Goal: Task Accomplishment & Management: Manage account settings

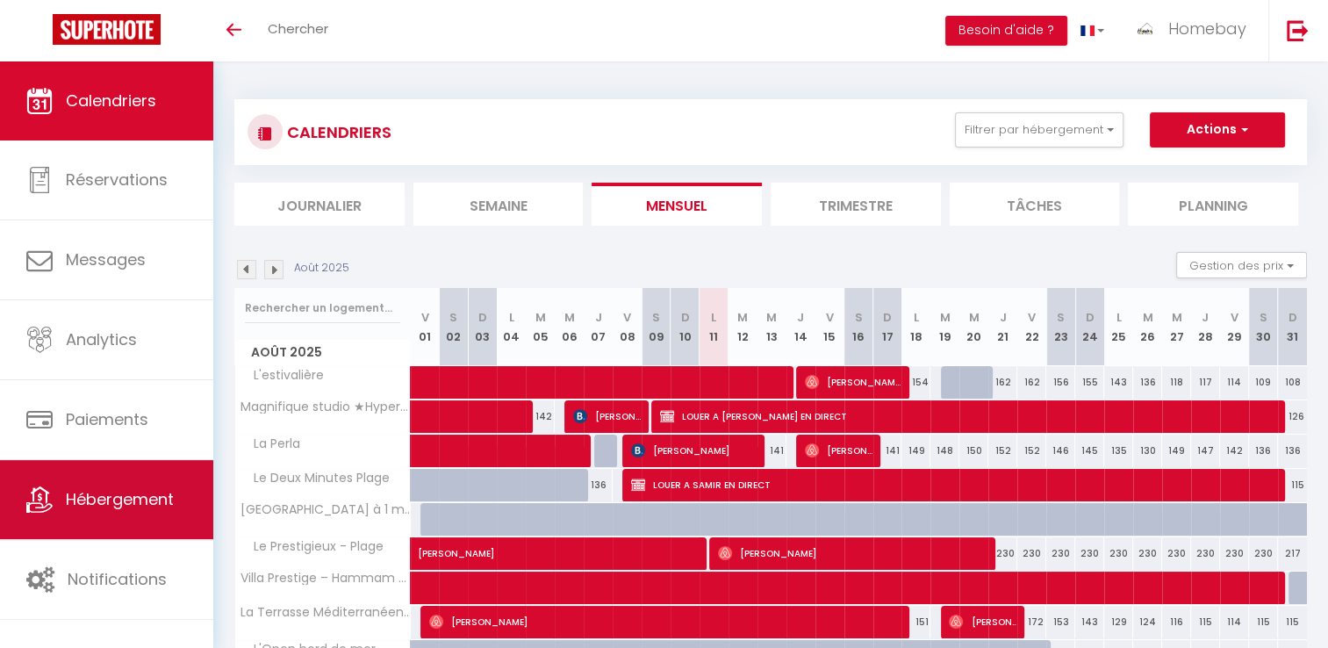
click at [137, 511] on link "Hébergement" at bounding box center [106, 499] width 213 height 79
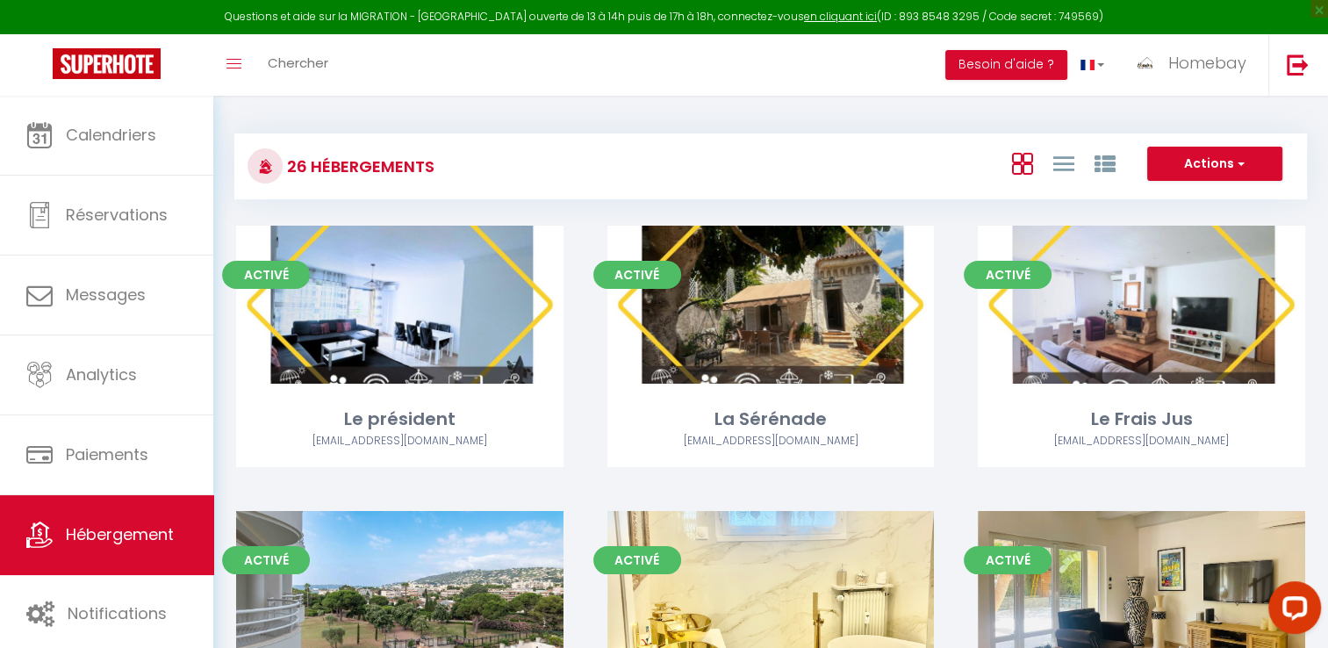
click at [1047, 158] on div at bounding box center [1062, 163] width 121 height 33
click at [1057, 155] on icon at bounding box center [1063, 164] width 21 height 22
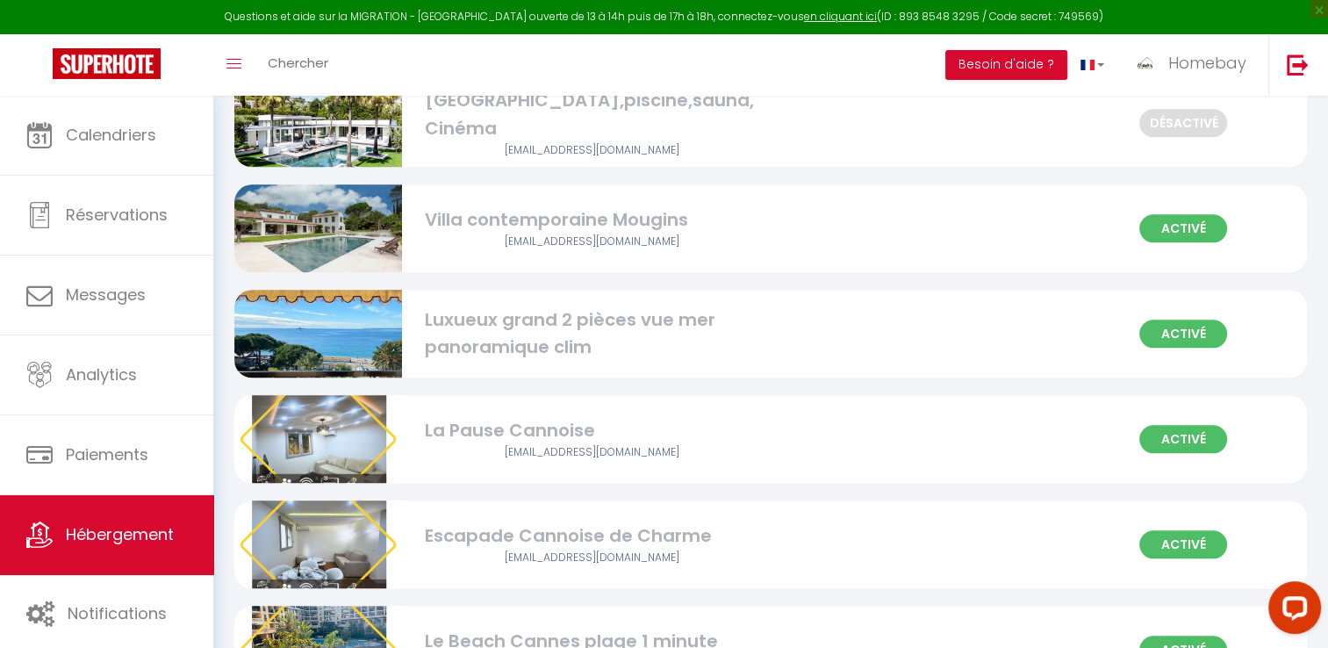
scroll to position [1756, 0]
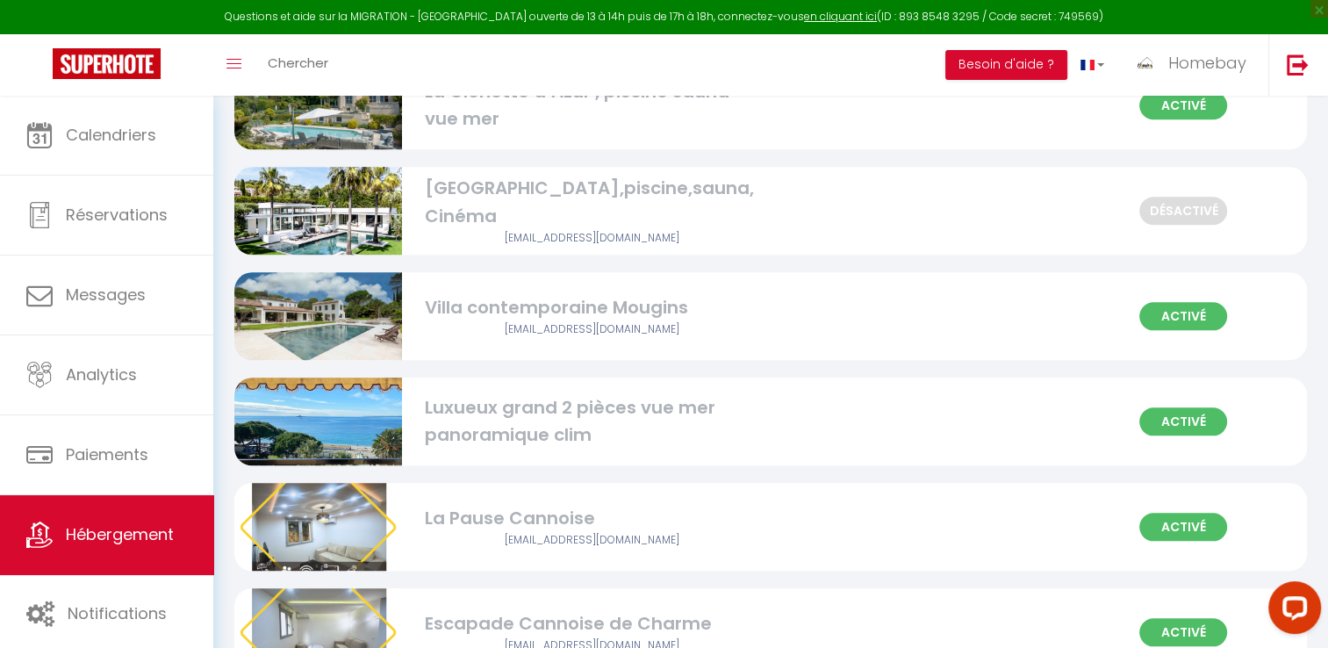
click at [533, 207] on div "[GEOGRAPHIC_DATA],piscine,sauna, Cinéma" at bounding box center [592, 202] width 334 height 55
select select "3"
select select "2"
select select "1"
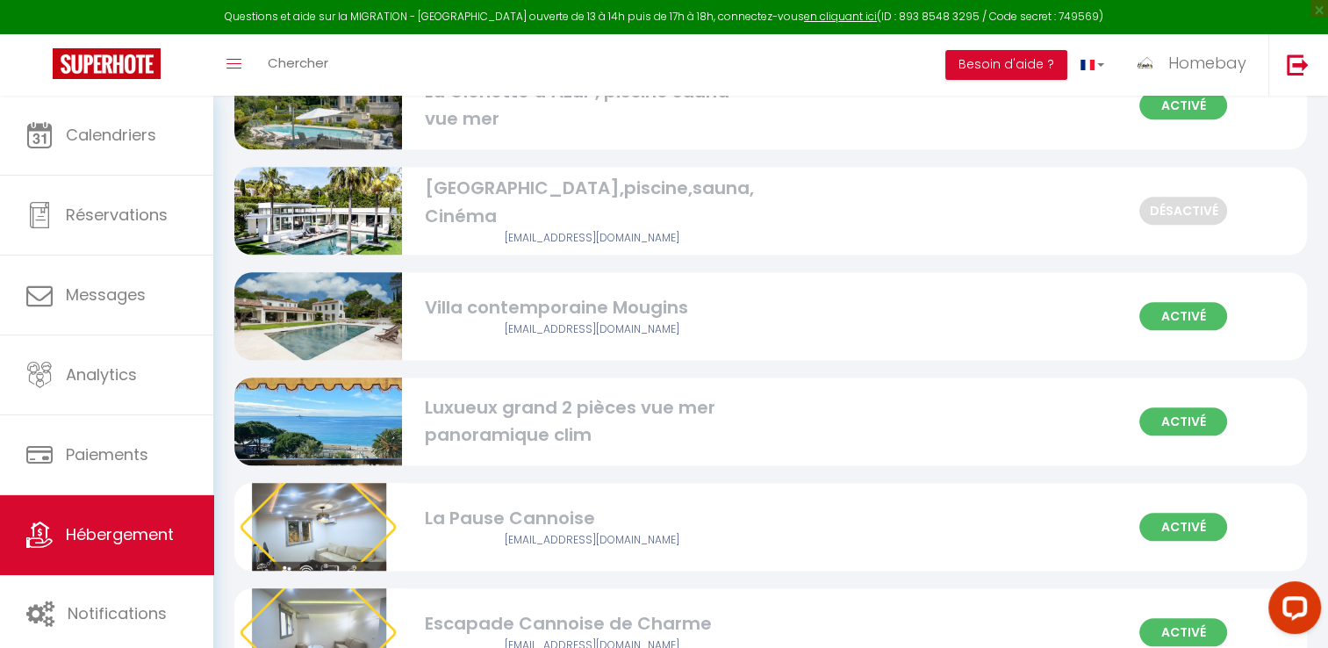
select select
select select "28"
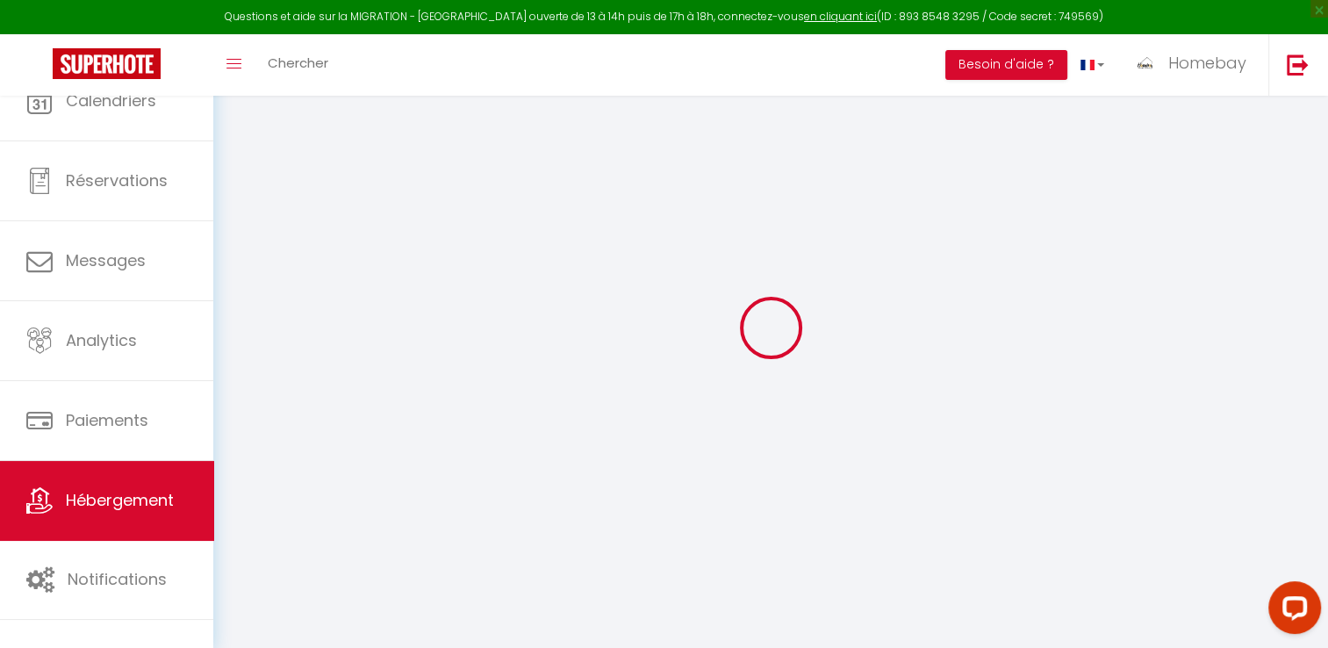
select select
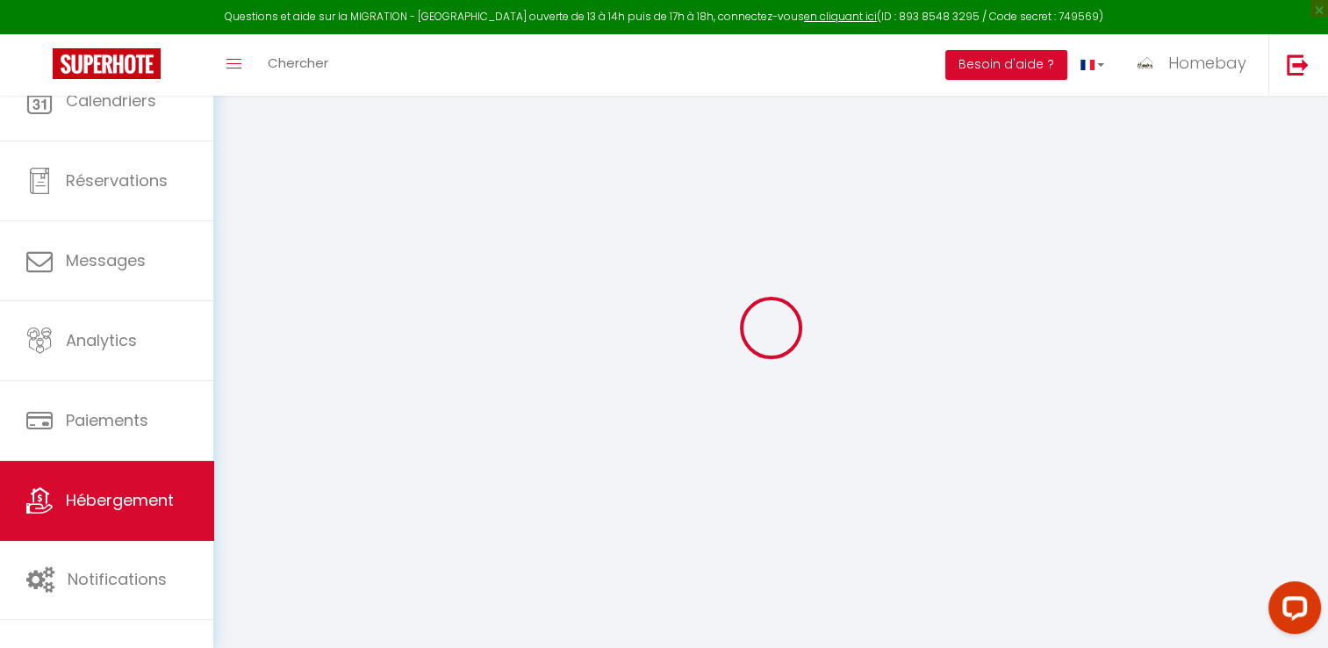
select select
checkbox input "false"
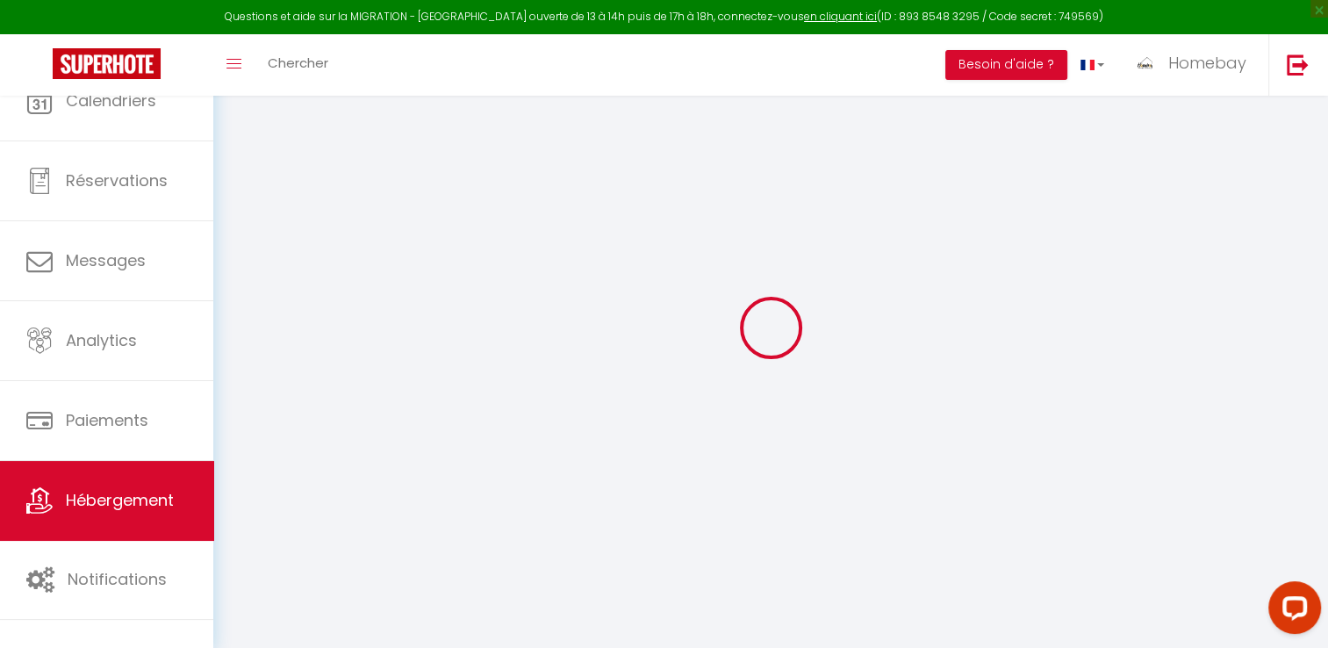
select select
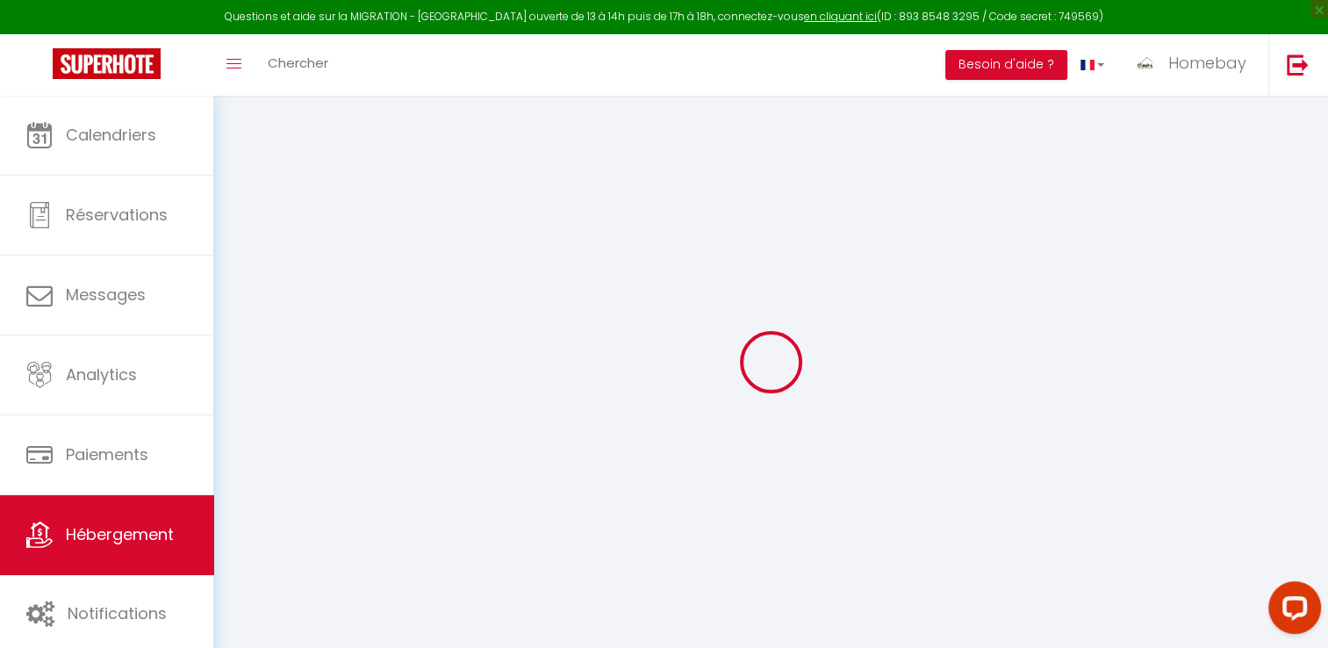
select select
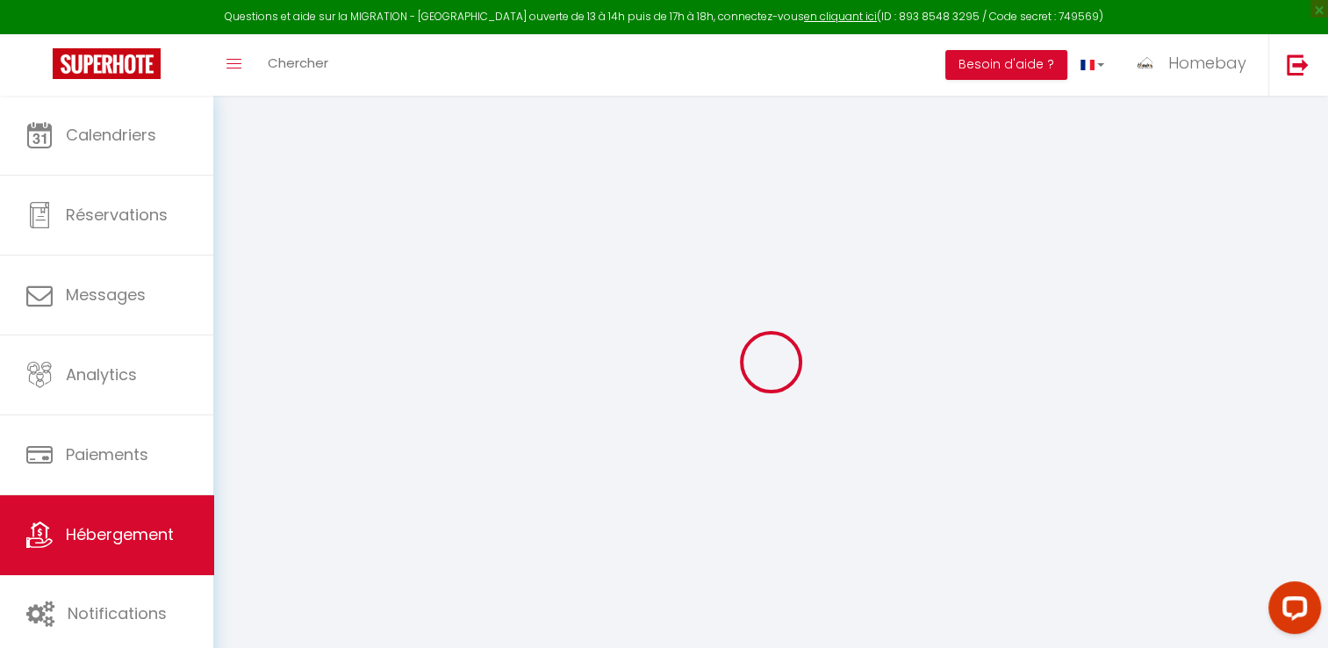
select select
checkbox input "false"
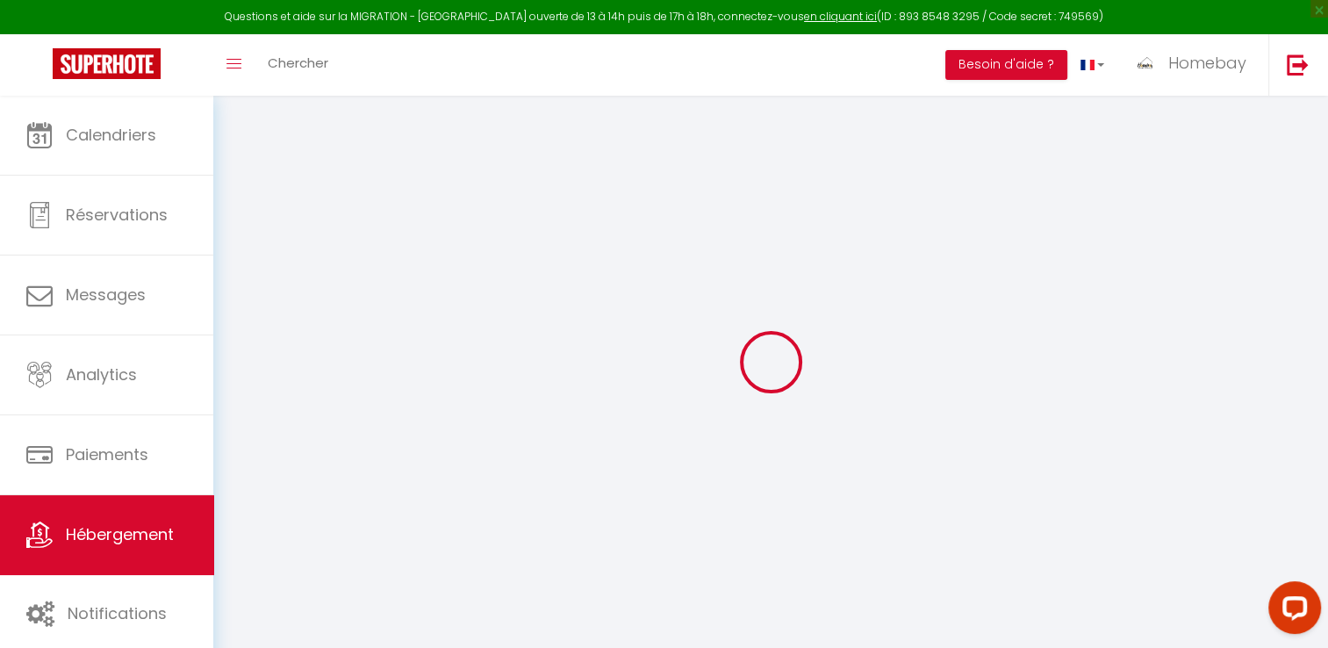
select select
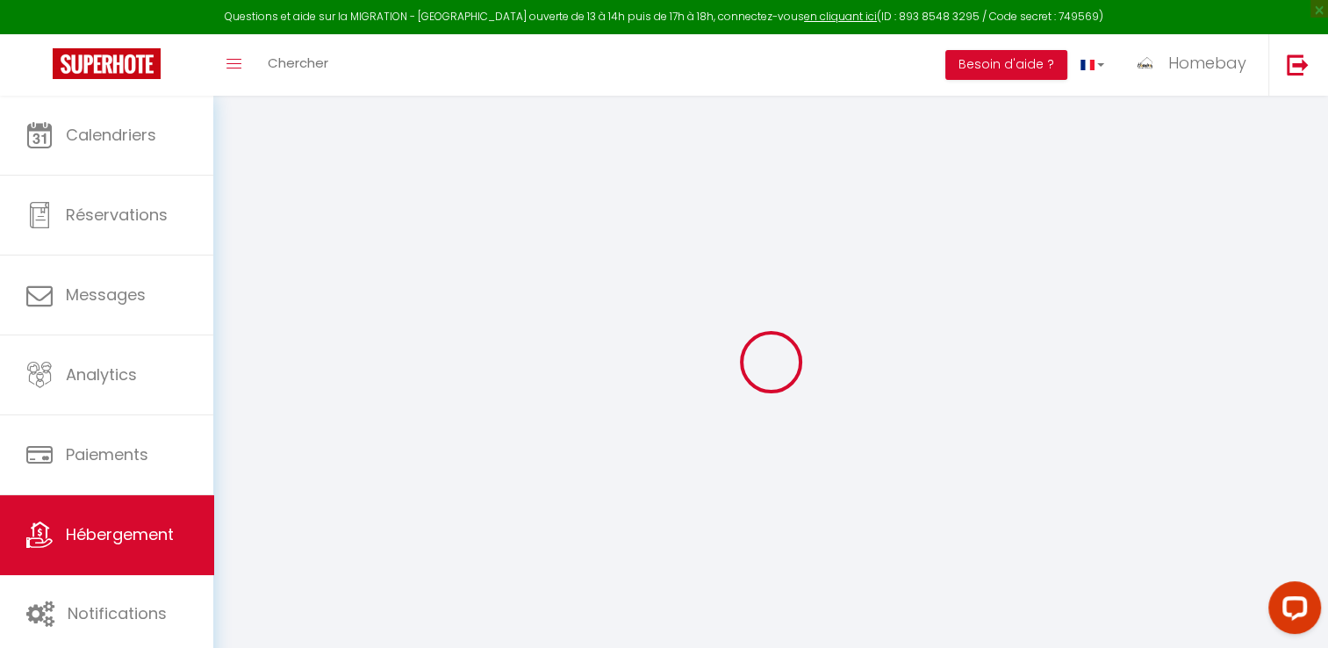
select select
checkbox input "false"
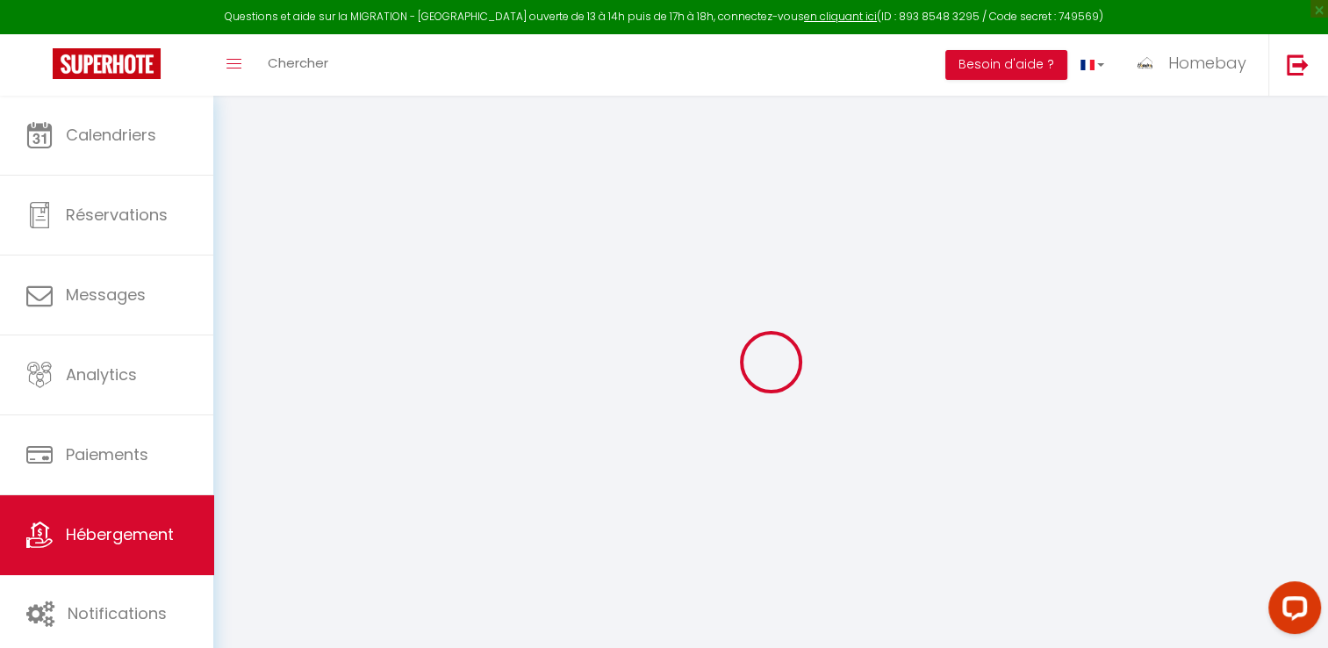
checkbox input "false"
select select
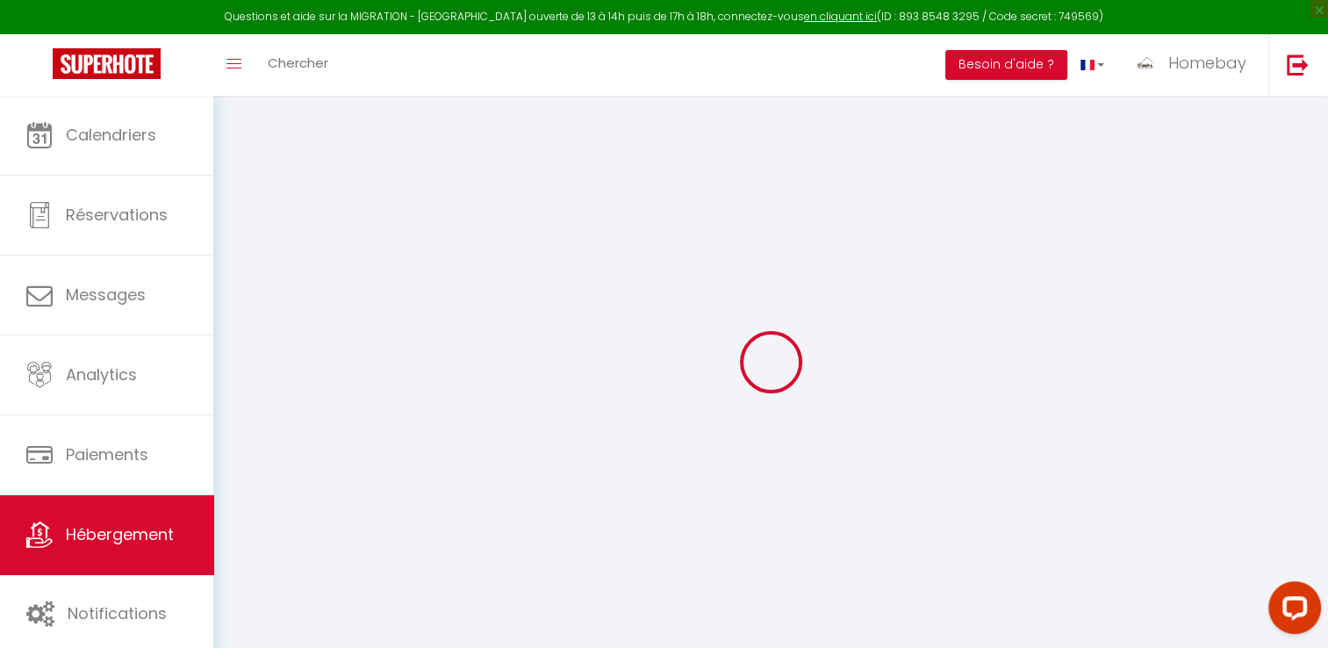
select select
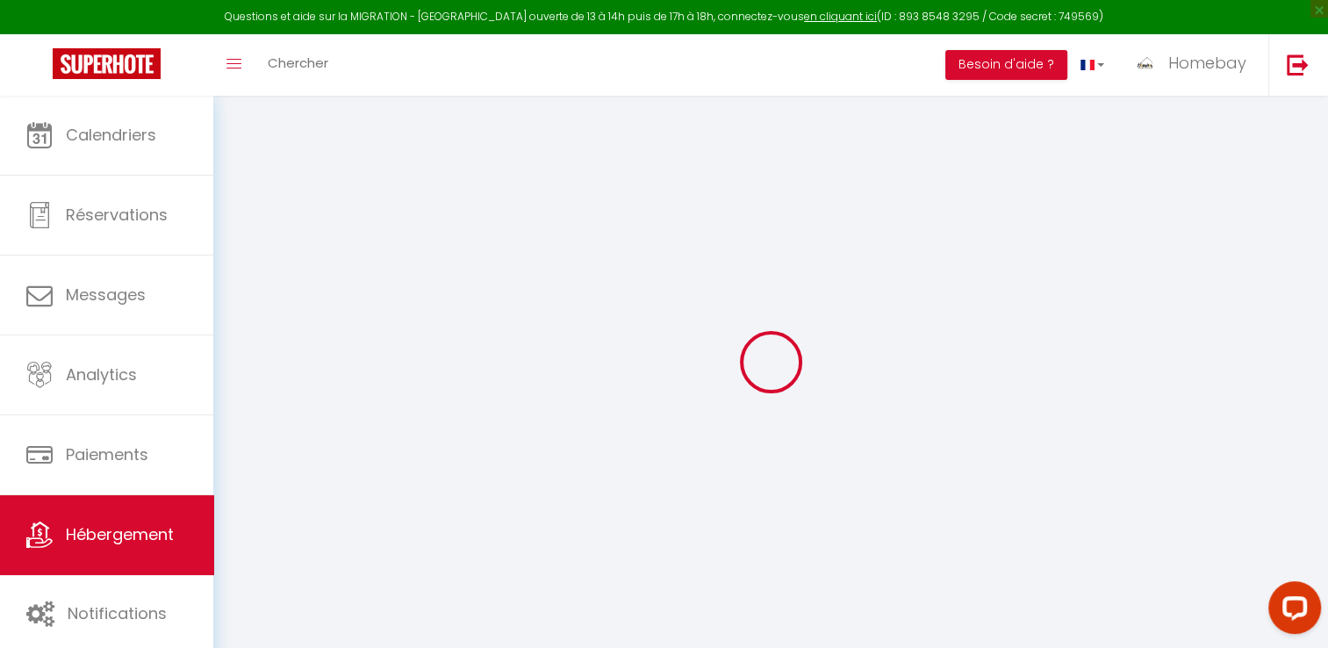
checkbox input "false"
select select
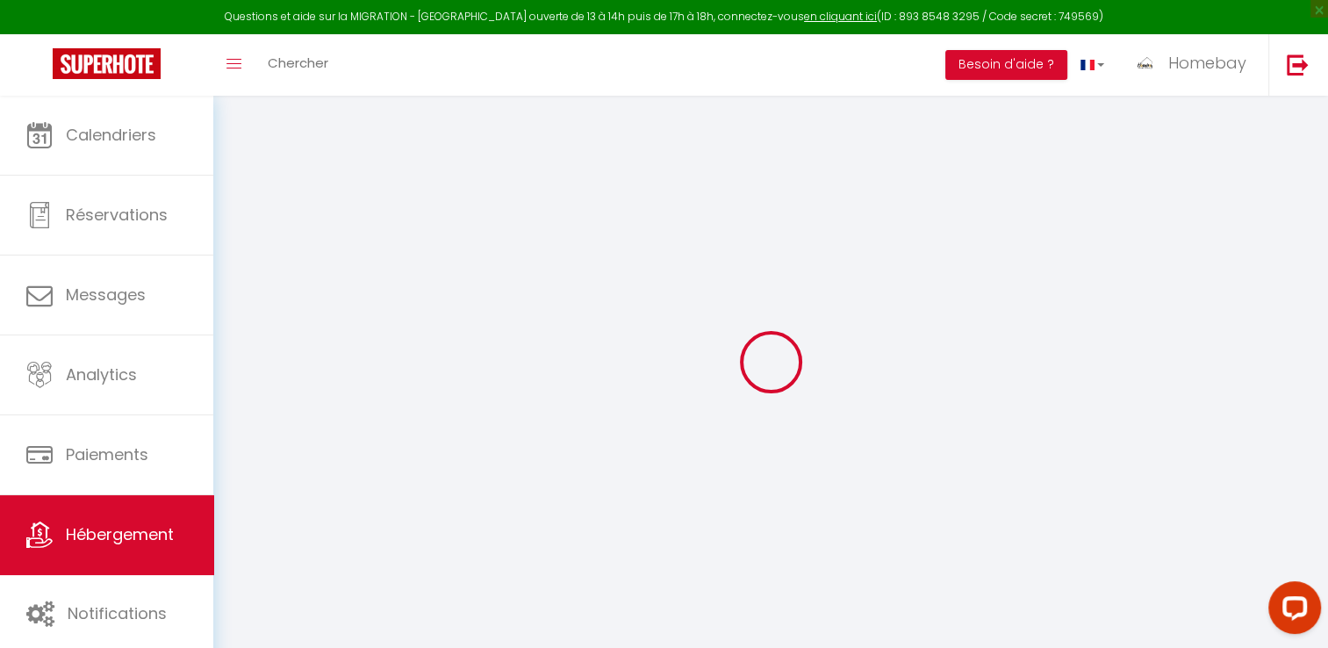
select select
type input "[GEOGRAPHIC_DATA],piscine,sauna, Cinéma"
type input "Kevain"
type input "Zemmour"
type input "Mougins"
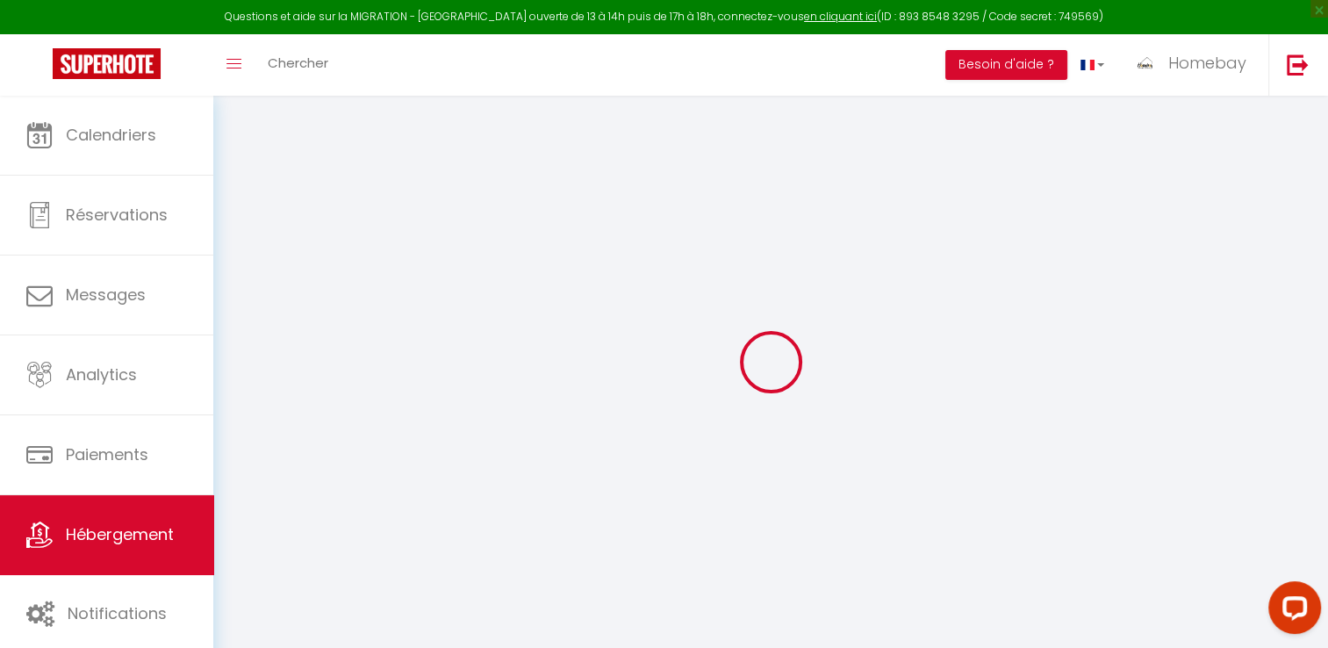
select select "12"
select select "5"
type input "3500"
type input "1348"
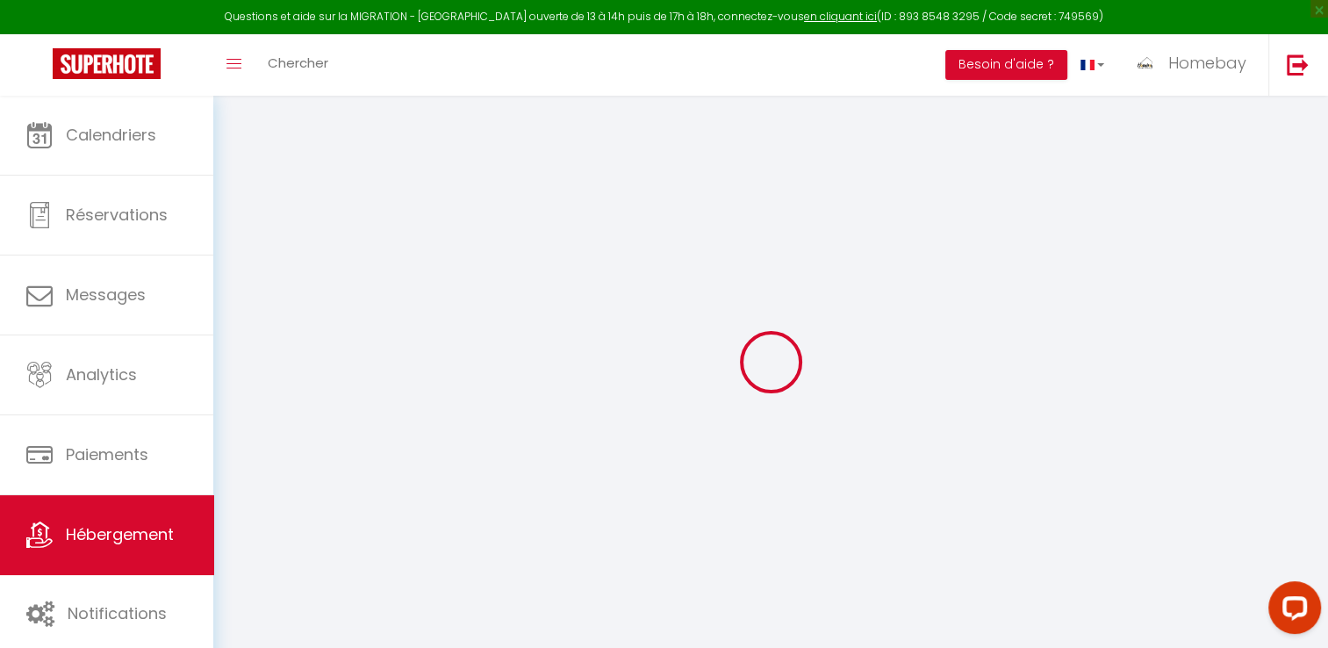
type input "10000"
select select
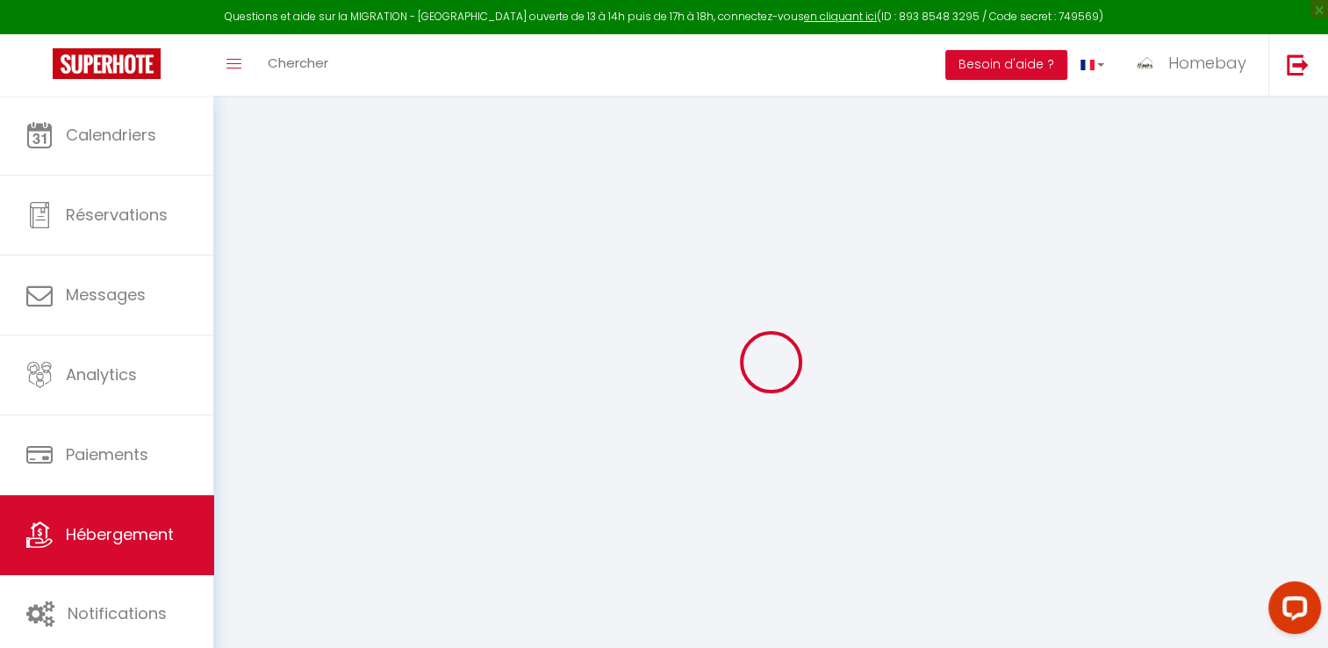
select select
type input "Mougins"
type input "06400"
type input "Mougins"
type input "[EMAIL_ADDRESS][DOMAIN_NAME]"
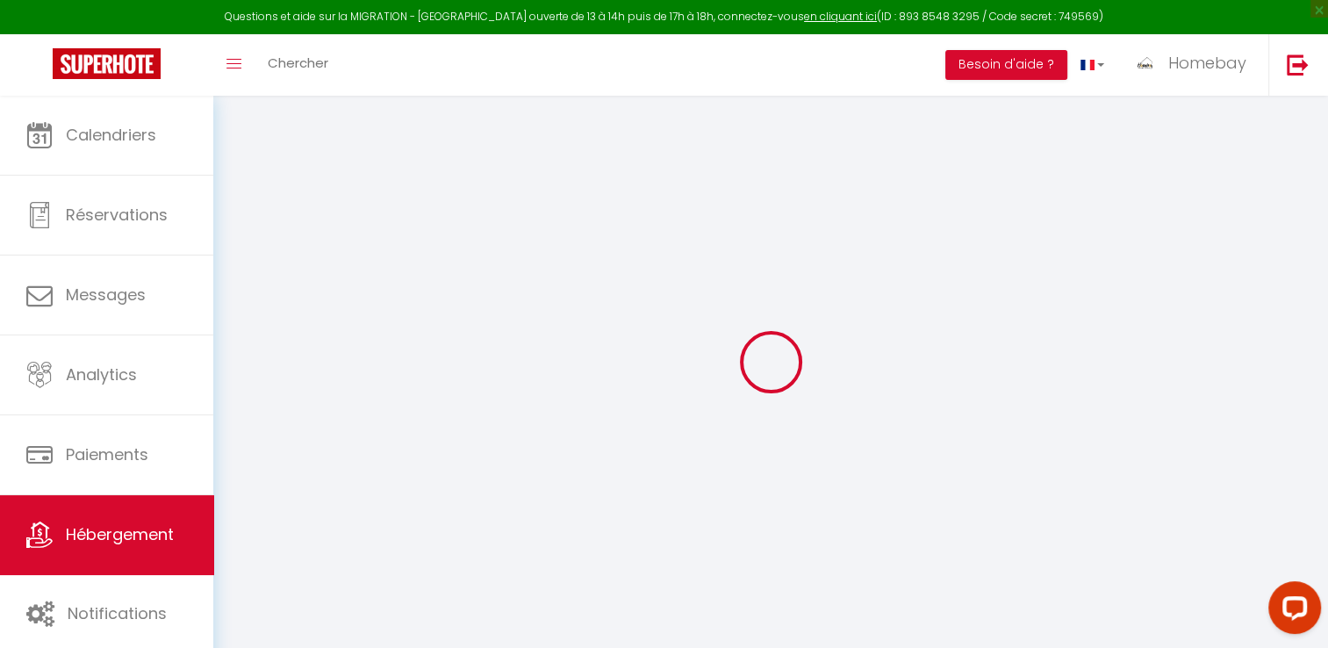
select select "15689"
checkbox input "false"
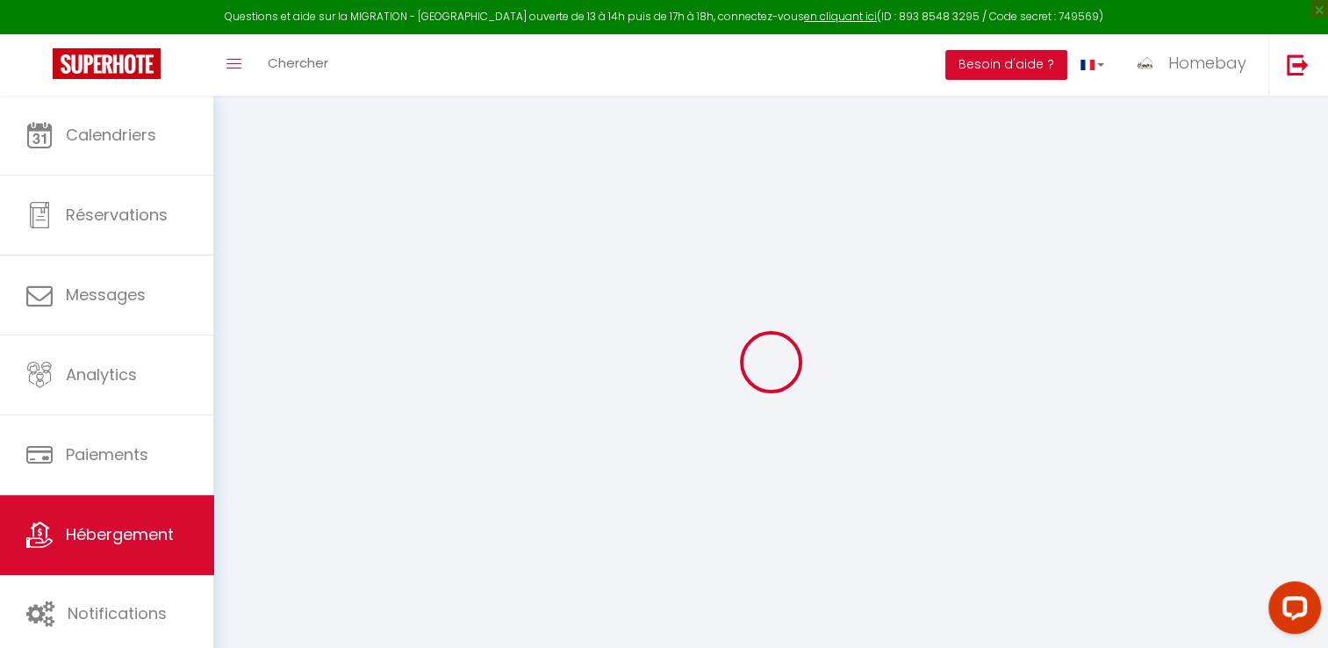
type input "1350"
type input "0"
select select "+ 20 %"
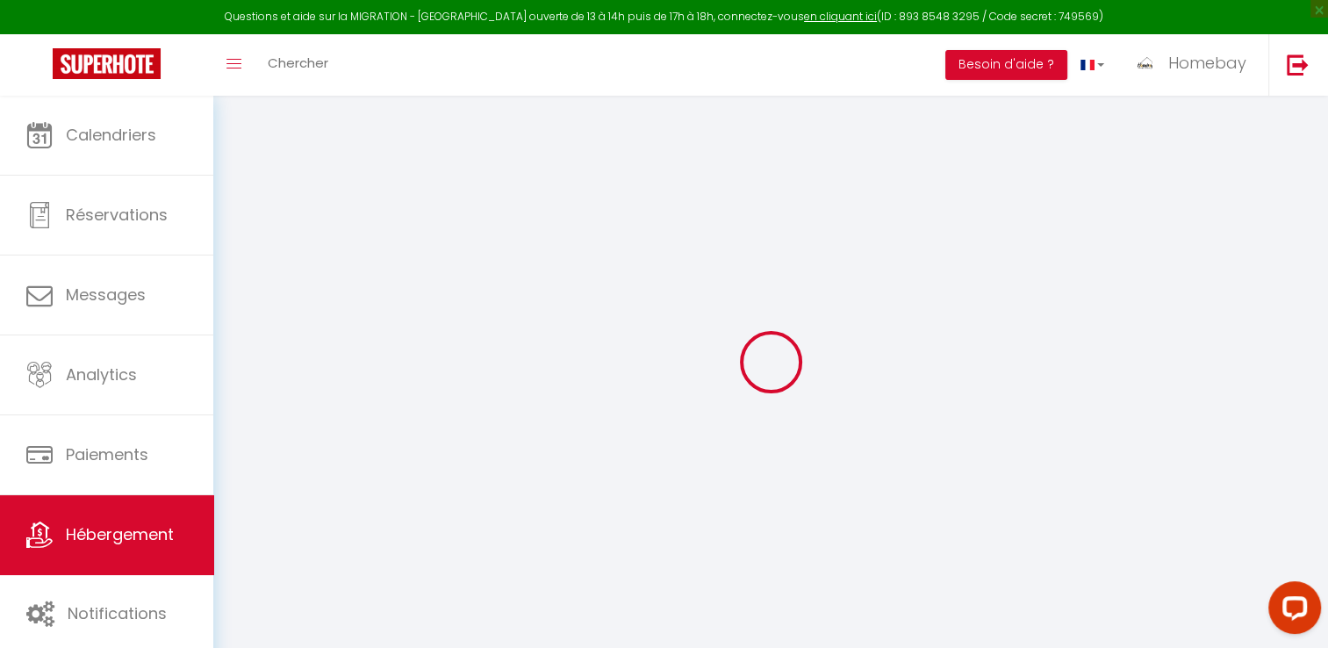
select select "+ 20 %"
select select "+ 15 %"
select select
checkbox input "false"
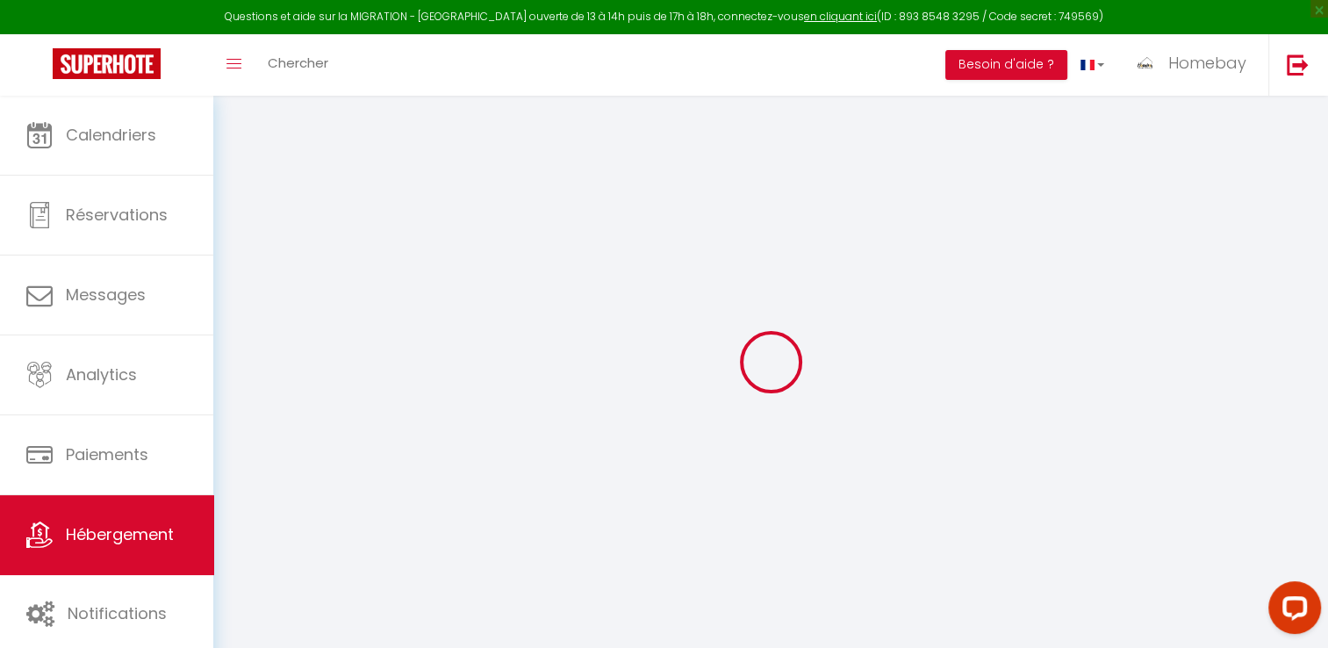
checkbox input "false"
select select
checkbox input "false"
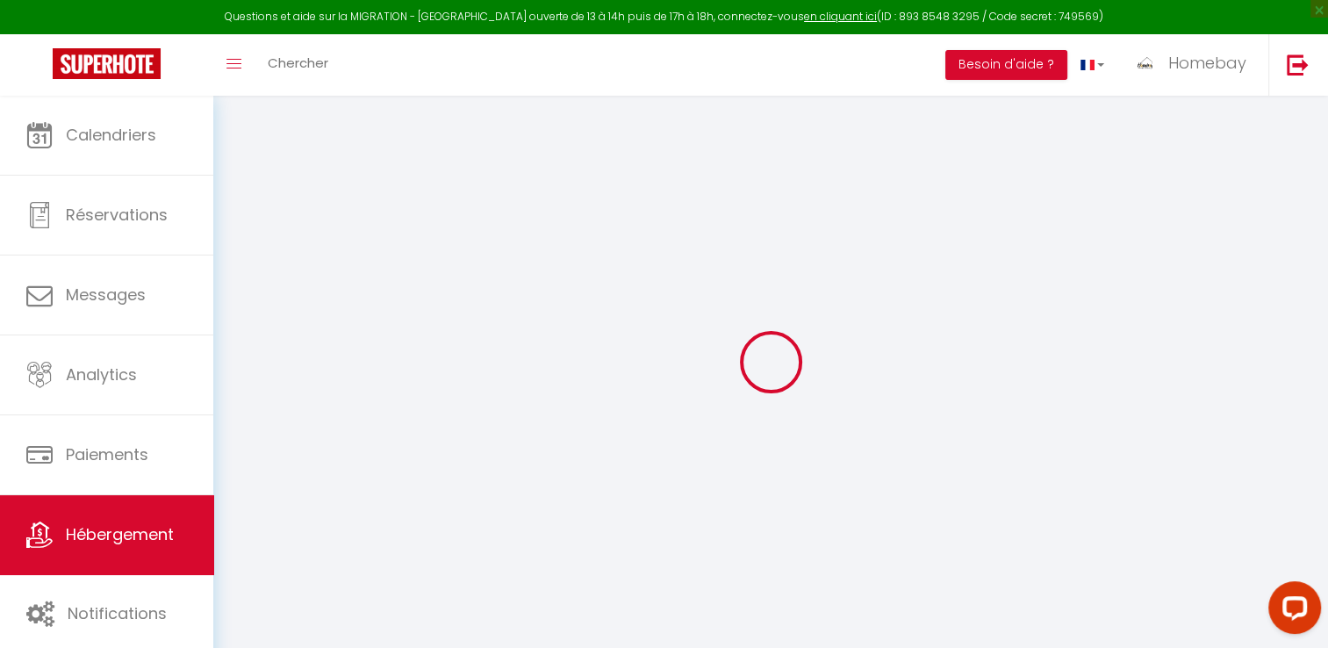
checkbox input "false"
select select
checkbox input "false"
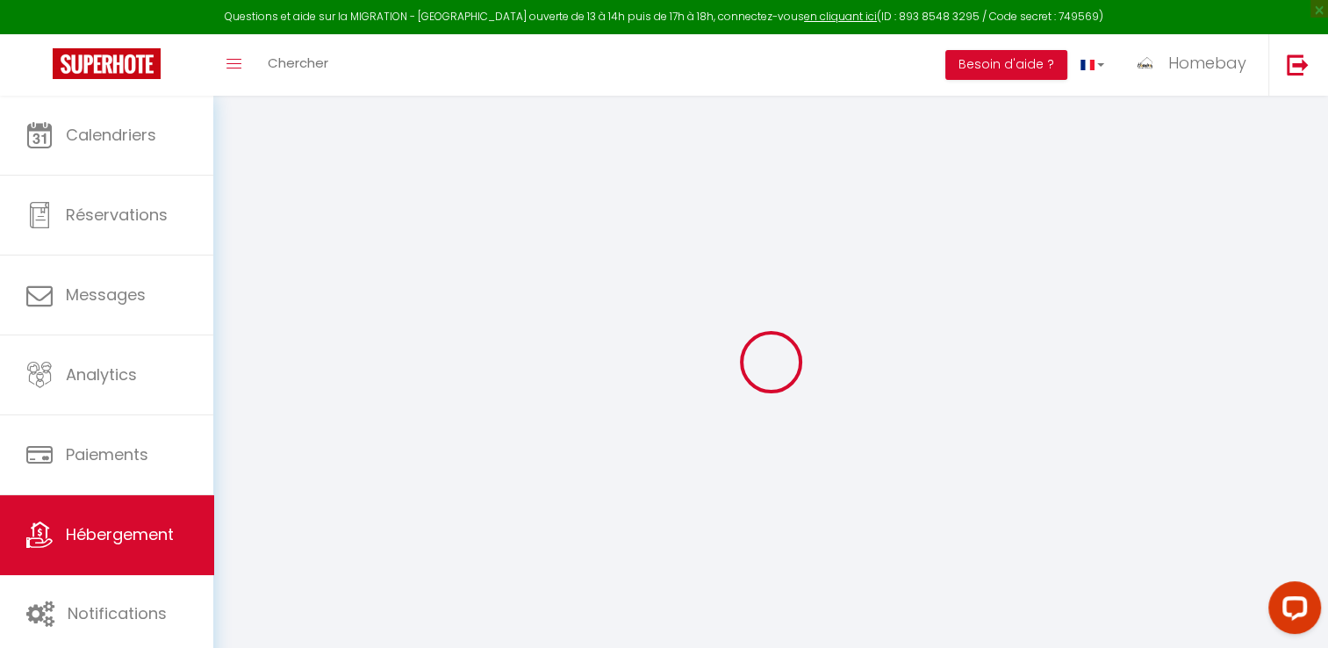
checkbox input "false"
select select "8489-1485341185131842390"
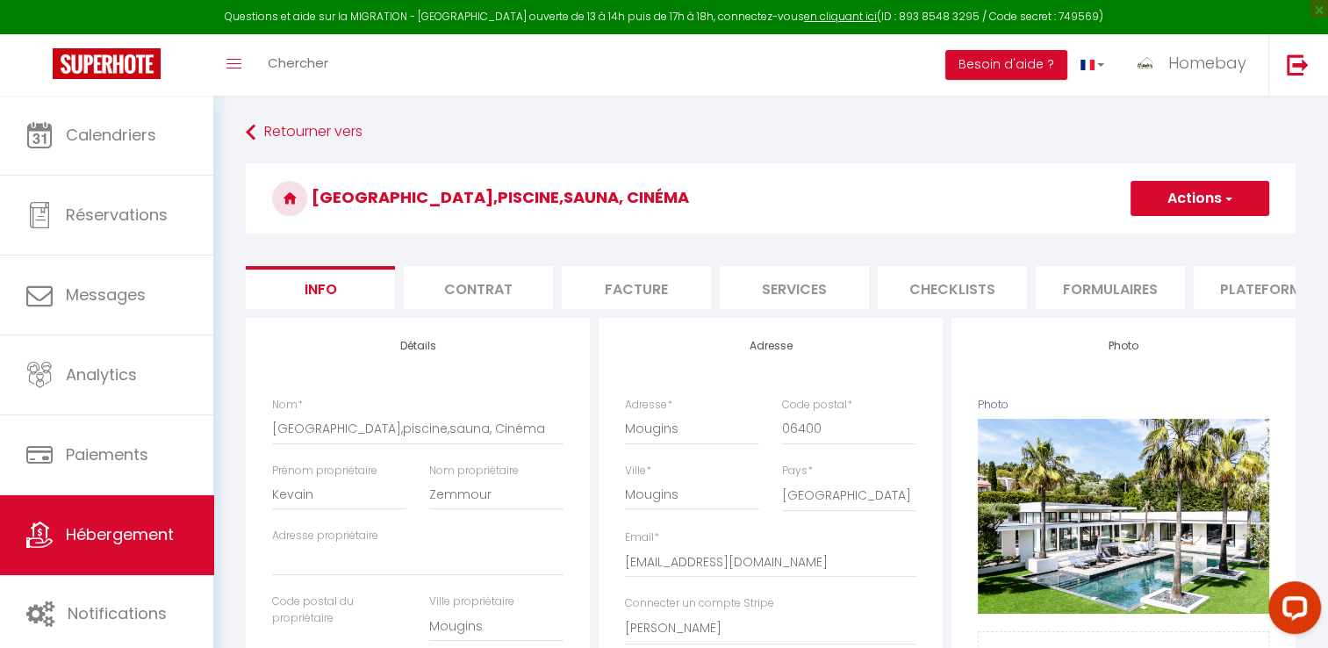
click at [773, 292] on li "Services" at bounding box center [794, 287] width 149 height 43
select select
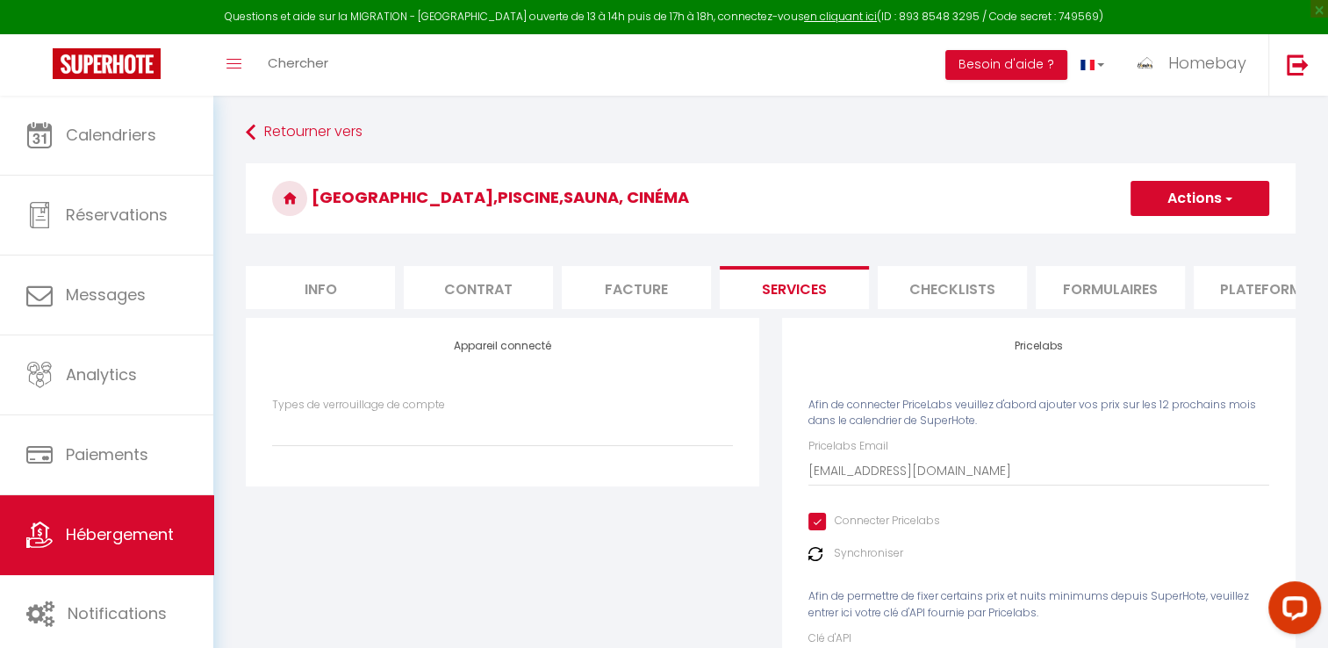
click at [1268, 290] on li "Plateformes" at bounding box center [1268, 287] width 149 height 43
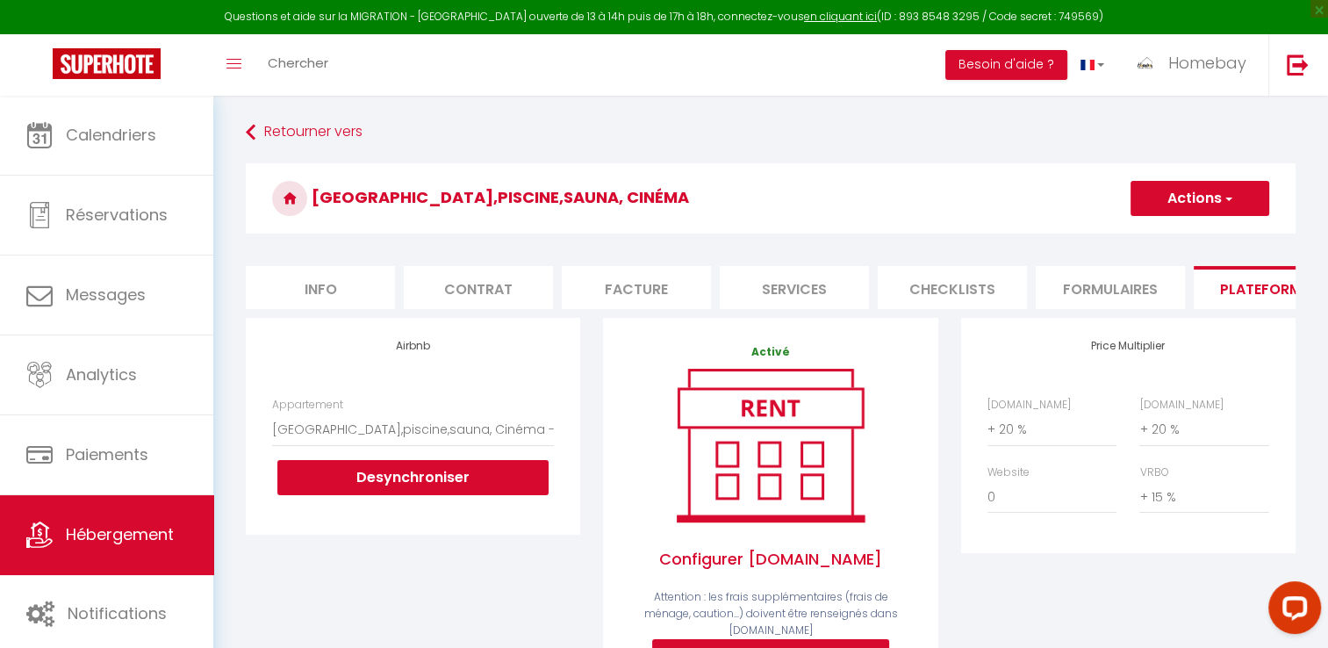
click at [971, 286] on li "Checklists" at bounding box center [952, 287] width 149 height 43
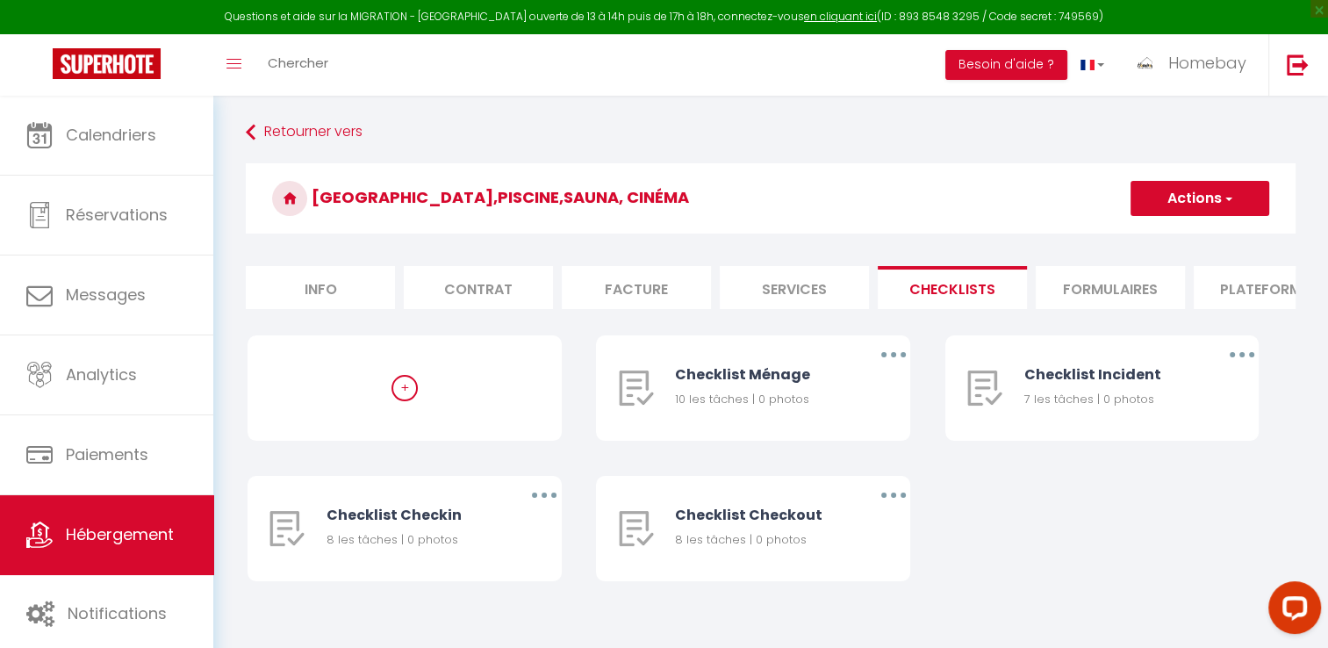
click at [350, 290] on li "Info" at bounding box center [320, 287] width 149 height 43
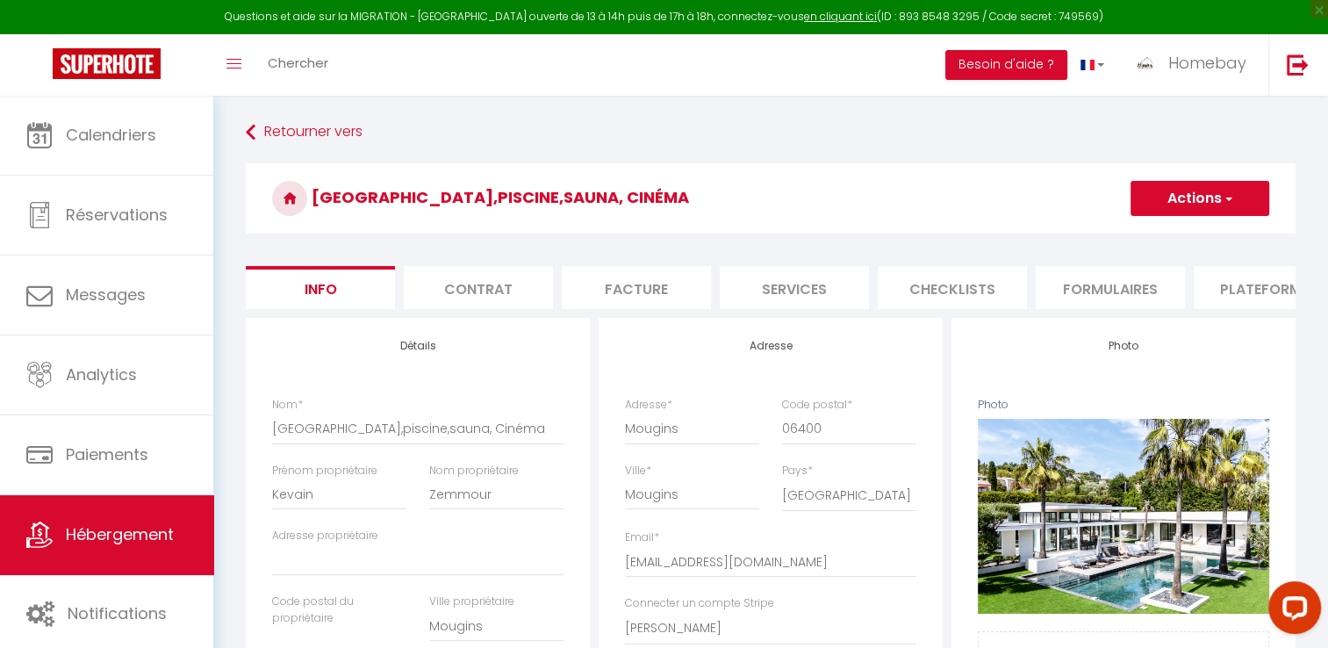
select select
checkbox input "false"
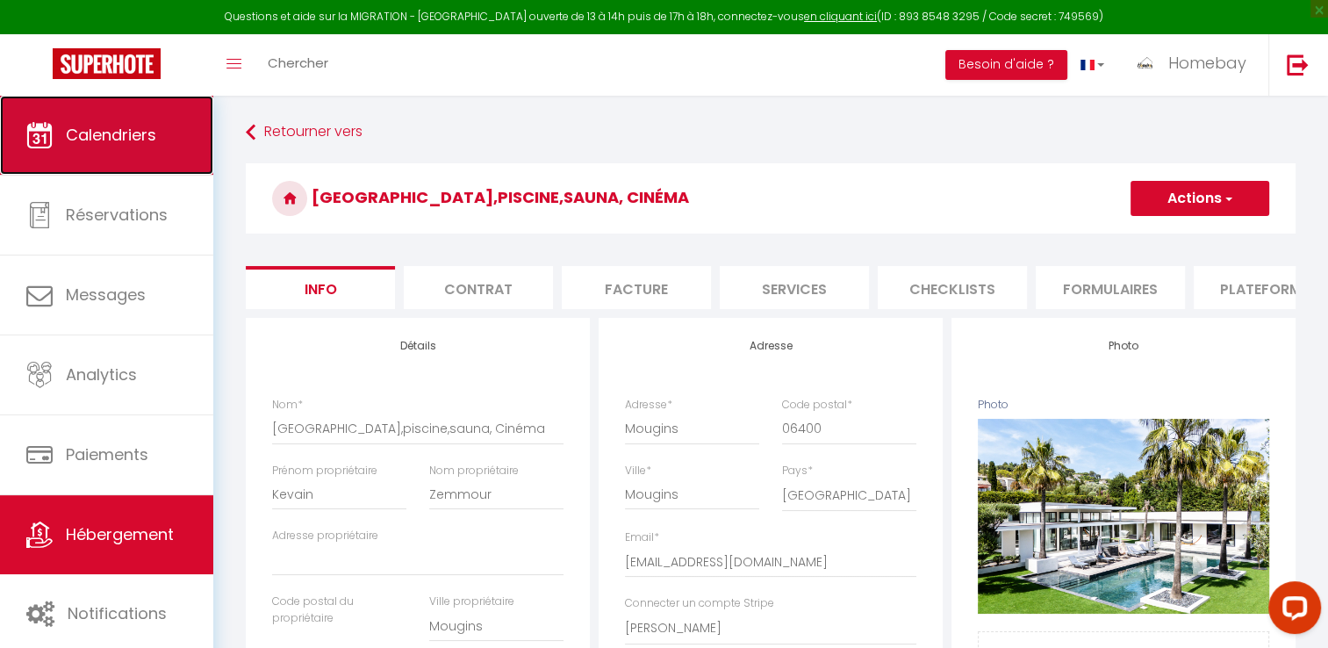
click at [84, 125] on span "Calendriers" at bounding box center [111, 135] width 90 height 22
